Goal: Information Seeking & Learning: Learn about a topic

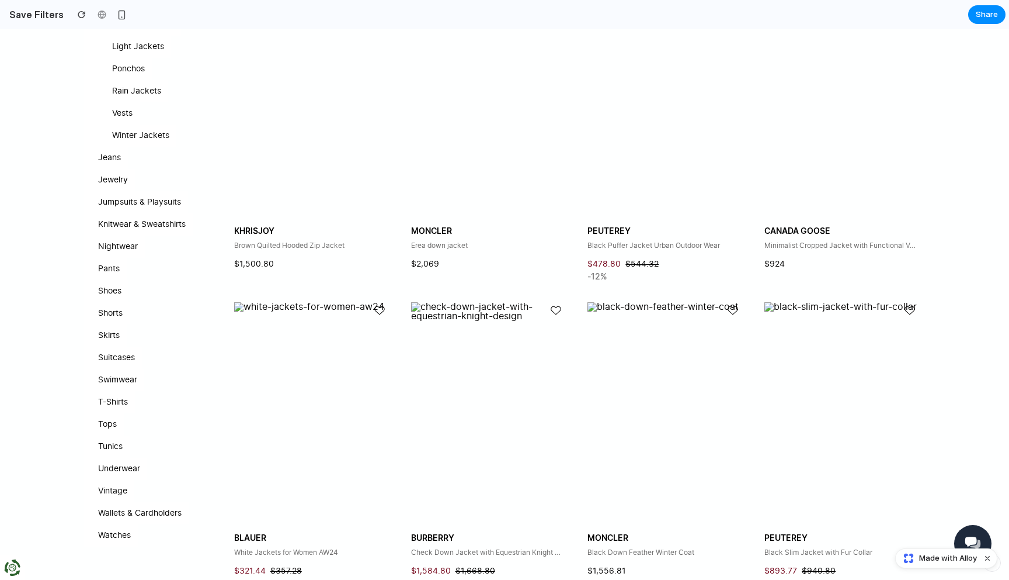
scroll to position [634, 0]
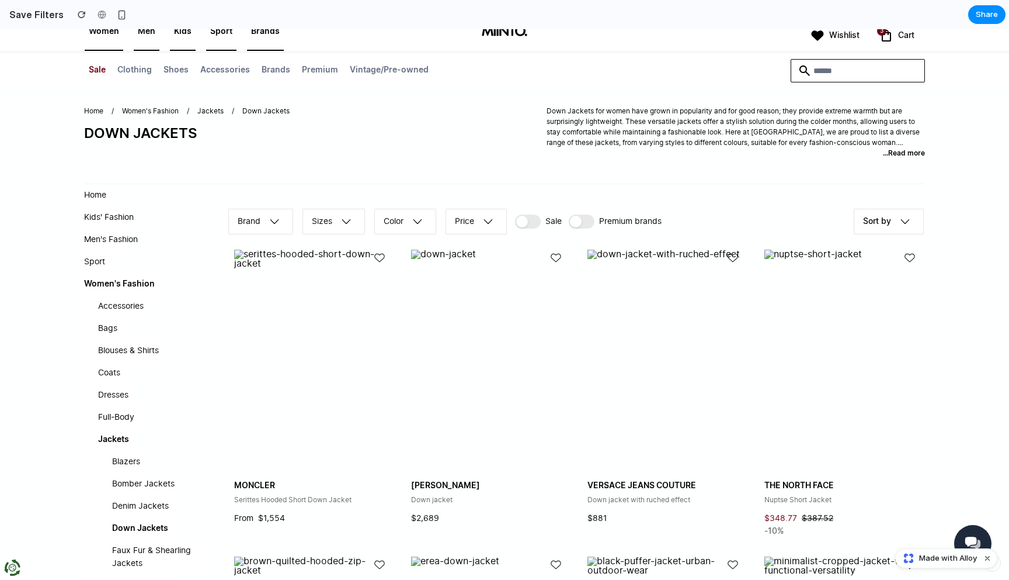
scroll to position [40, 0]
click at [387, 221] on button "‪Color‬" at bounding box center [405, 220] width 64 height 28
click at [398, 223] on div "Black White Red Blue Green Yellow Pink" at bounding box center [504, 304] width 1009 height 550
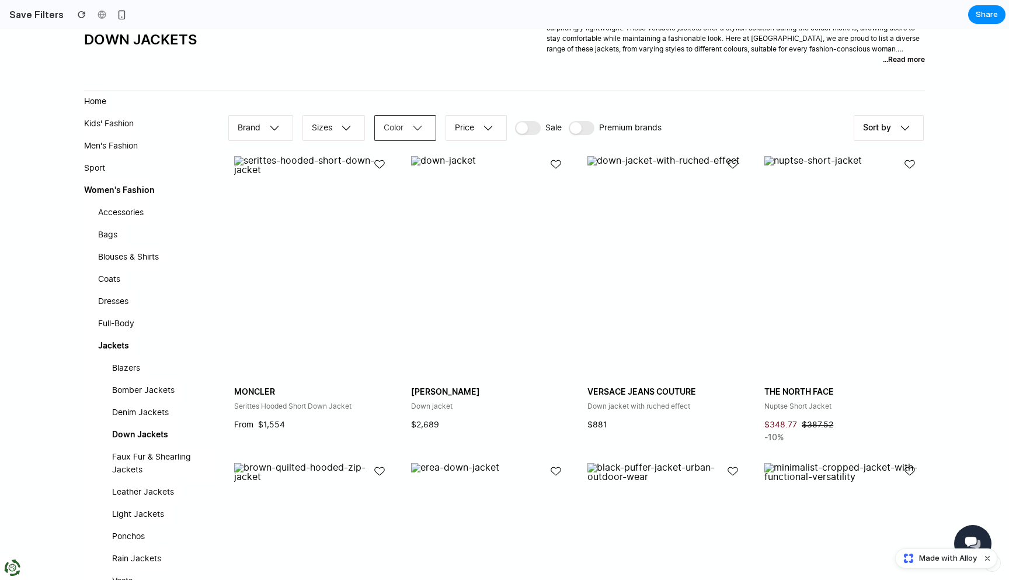
scroll to position [0, 0]
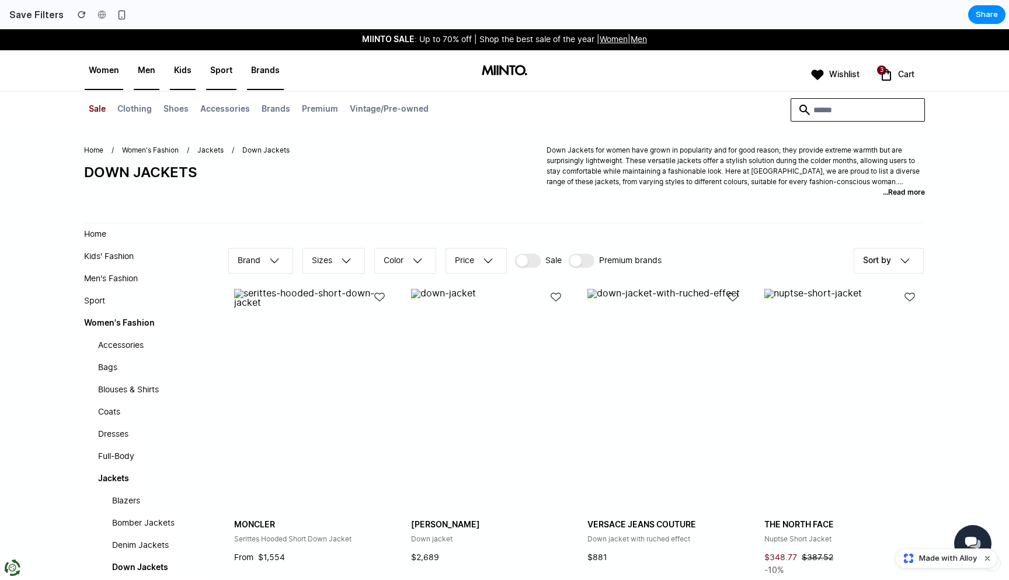
click at [263, 80] on link "Brands" at bounding box center [266, 76] width 38 height 25
click at [216, 77] on link "Sport" at bounding box center [222, 76] width 32 height 25
